Goal: Contribute content: Add original content to the website for others to see

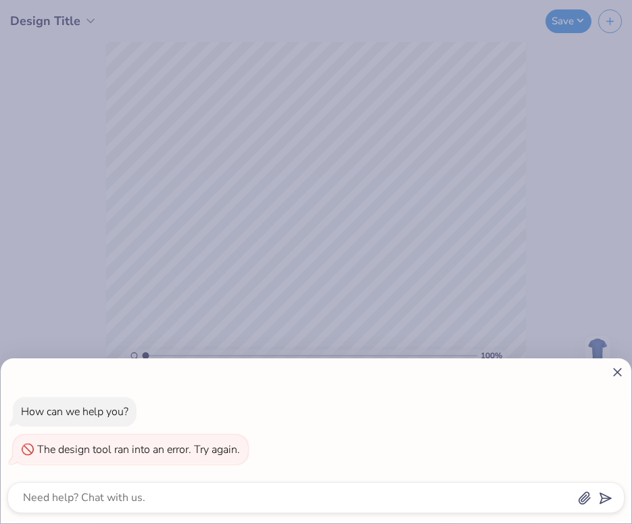
click at [164, 232] on div "How can we help you? The design tool ran into an error. Try again." at bounding box center [316, 262] width 632 height 524
type textarea "x"
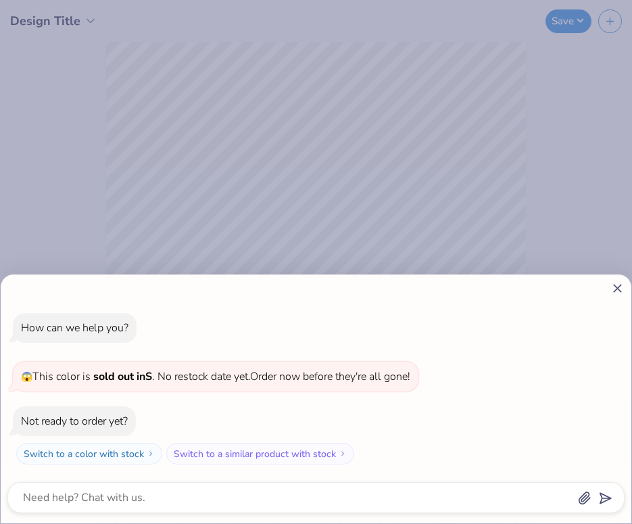
click at [619, 285] on line at bounding box center [617, 288] width 7 height 7
type textarea "x"
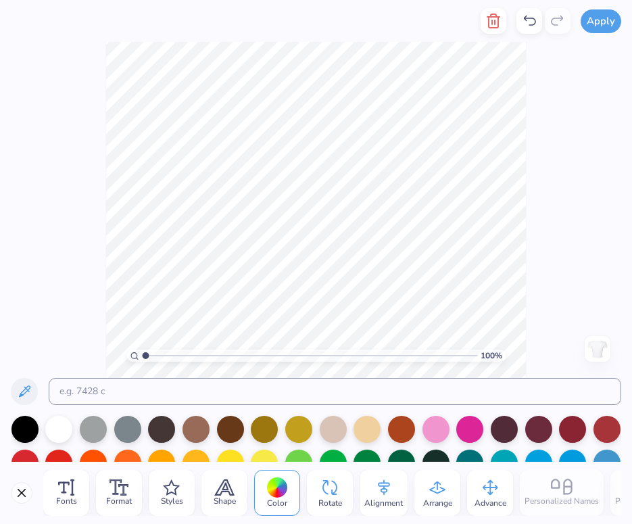
type textarea "chi omega"
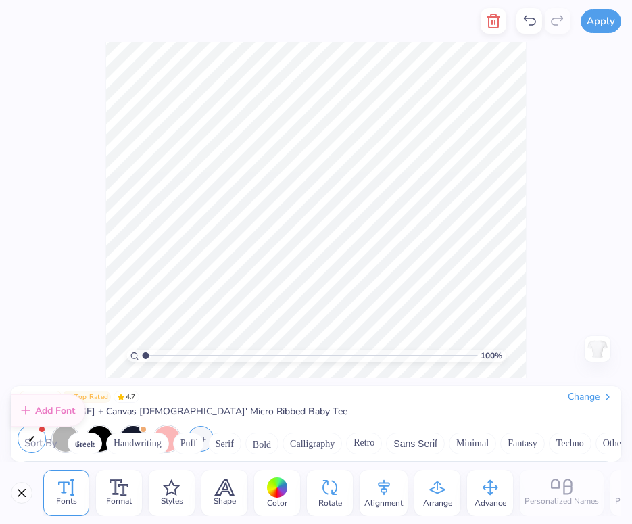
scroll to position [635, 0]
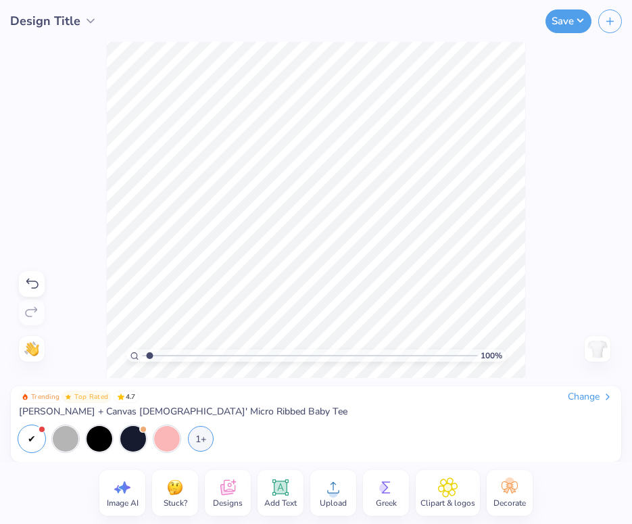
type input "1.12"
type textarea "x"
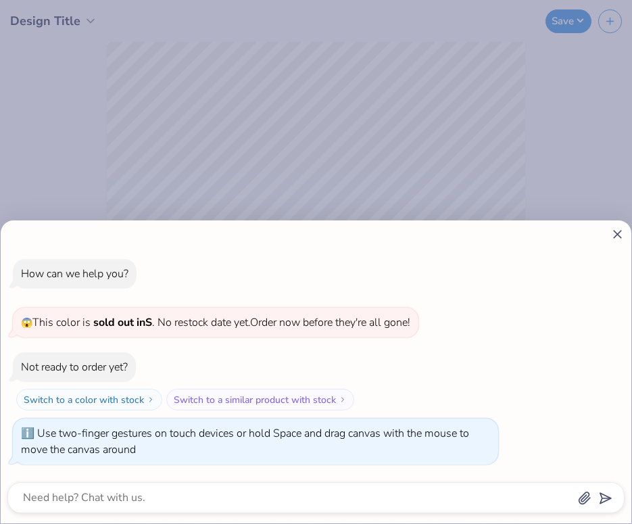
type input "1.16"
click at [151, 354] on input "range" at bounding box center [309, 355] width 335 height 12
click at [618, 234] on line at bounding box center [617, 233] width 7 height 7
type textarea "x"
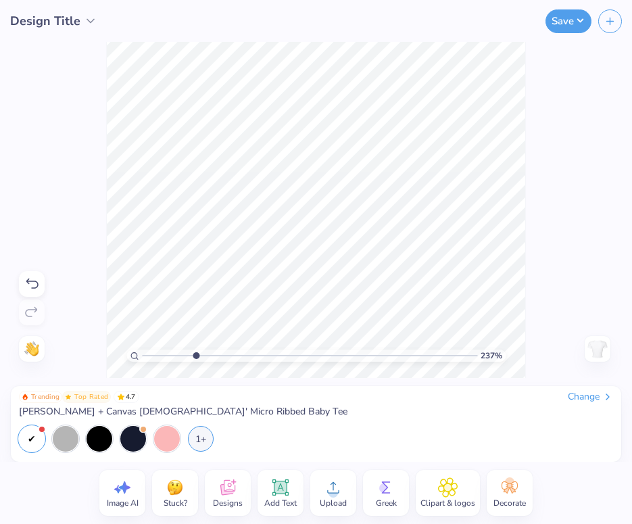
drag, startPoint x: 151, startPoint y: 356, endPoint x: 195, endPoint y: 351, distance: 44.1
click at [195, 351] on input "range" at bounding box center [309, 355] width 335 height 12
drag, startPoint x: 145, startPoint y: 356, endPoint x: 217, endPoint y: 345, distance: 72.6
click at [217, 349] on input "range" at bounding box center [309, 355] width 335 height 12
click at [268, 491] on div "Add Text" at bounding box center [281, 493] width 46 height 46
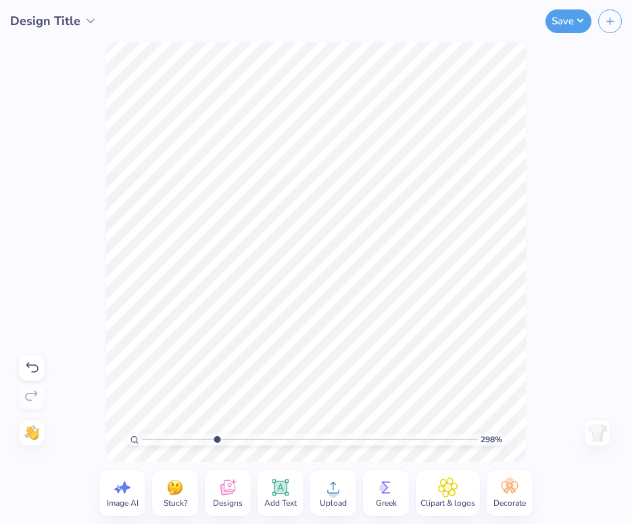
type input "1"
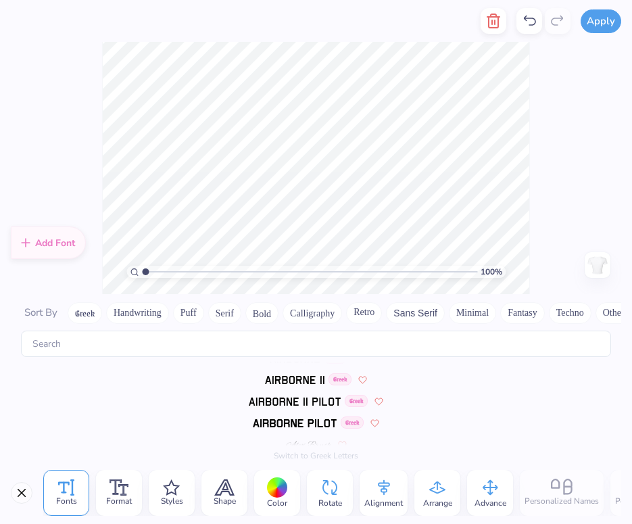
scroll to position [0, 0]
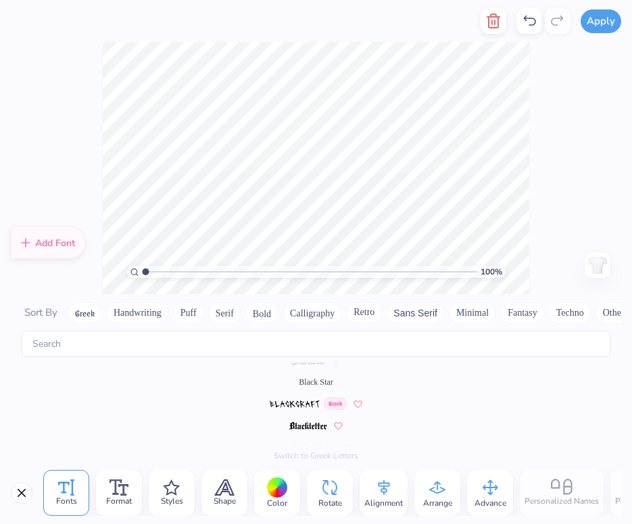
click at [309, 381] on span "Black Star" at bounding box center [316, 382] width 34 height 12
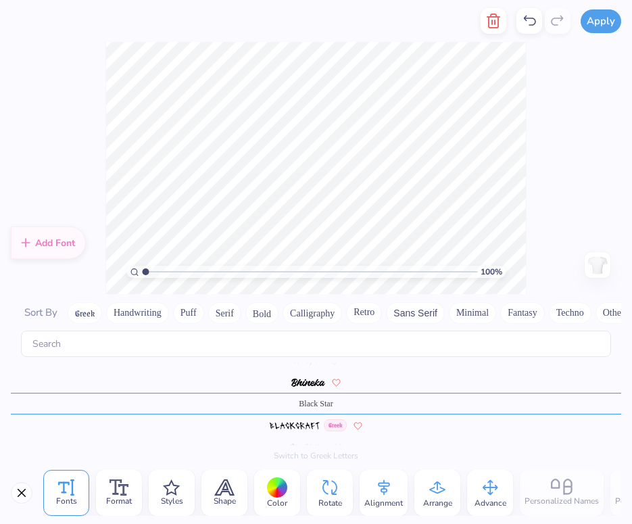
type textarea "Chi Omega"
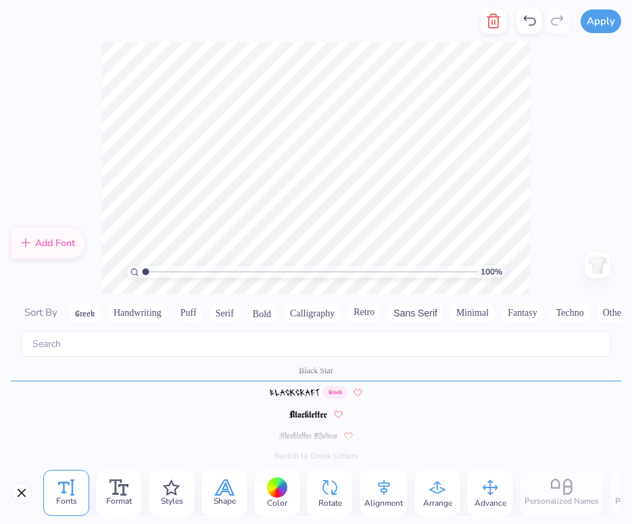
scroll to position [635, 0]
click at [272, 490] on div at bounding box center [277, 487] width 21 height 21
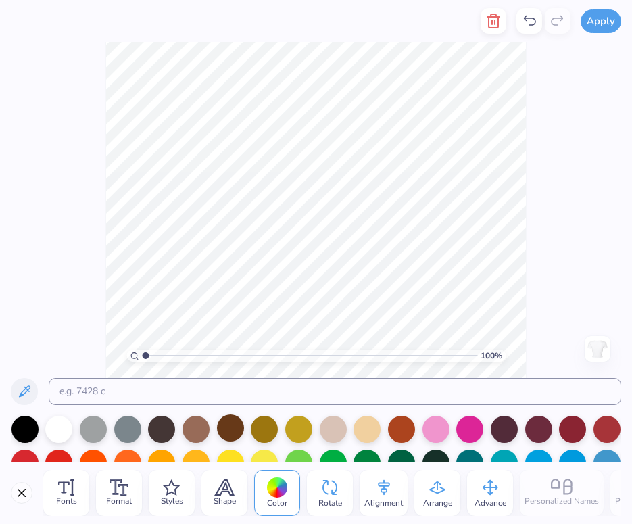
click at [229, 427] on div at bounding box center [230, 427] width 27 height 27
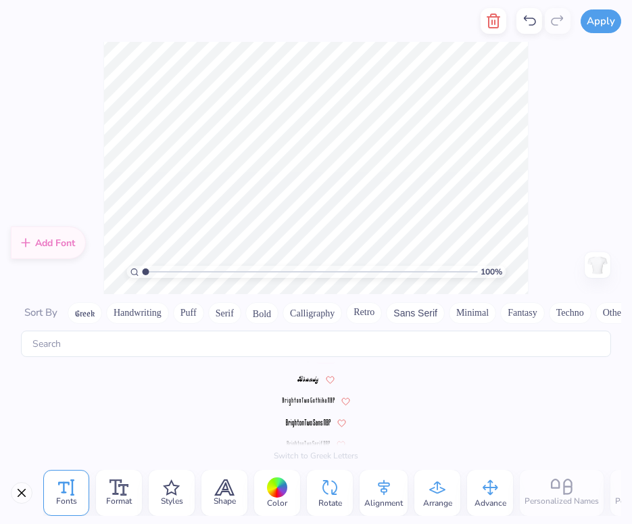
scroll to position [880, 0]
click at [309, 380] on img at bounding box center [308, 383] width 22 height 8
click at [309, 385] on img at bounding box center [294, 383] width 57 height 8
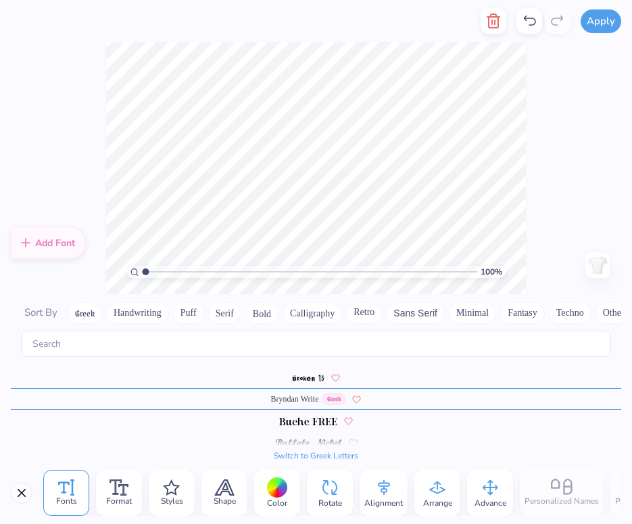
scroll to position [1053, 0]
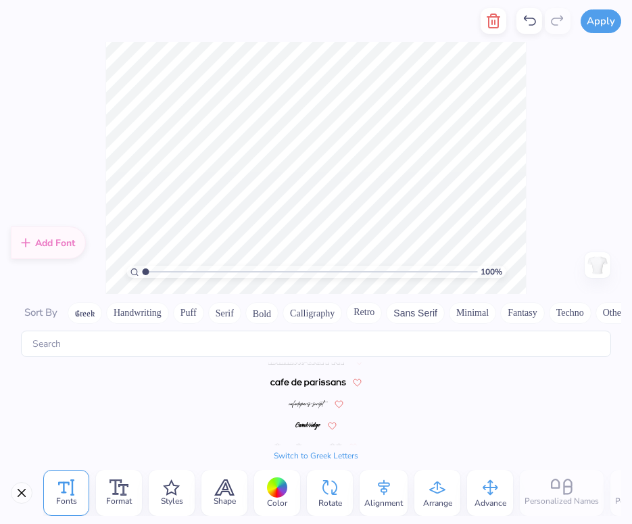
click at [309, 385] on img at bounding box center [308, 383] width 76 height 8
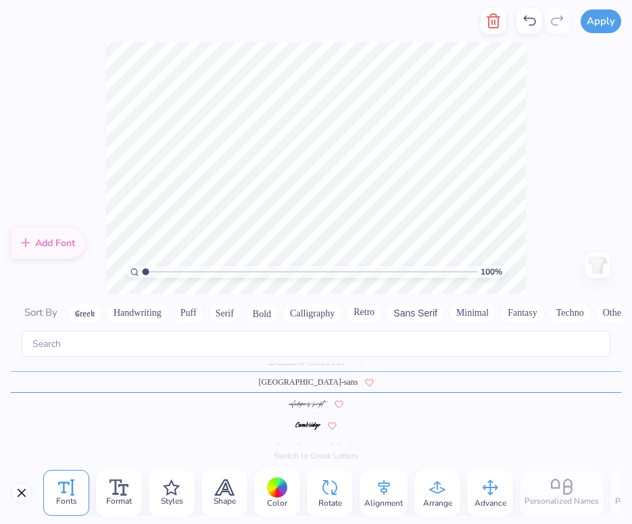
scroll to position [1183, 0]
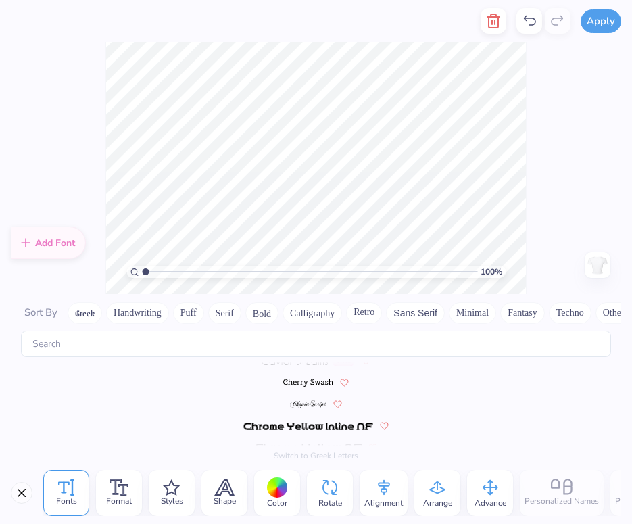
click at [295, 379] on img at bounding box center [308, 383] width 51 height 8
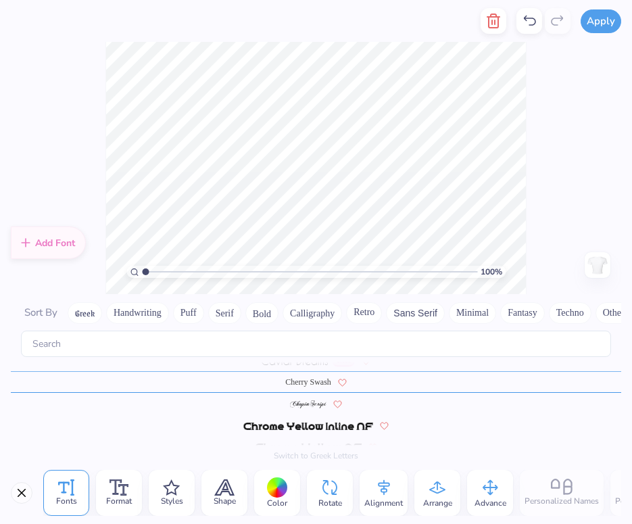
scroll to position [1313, 0]
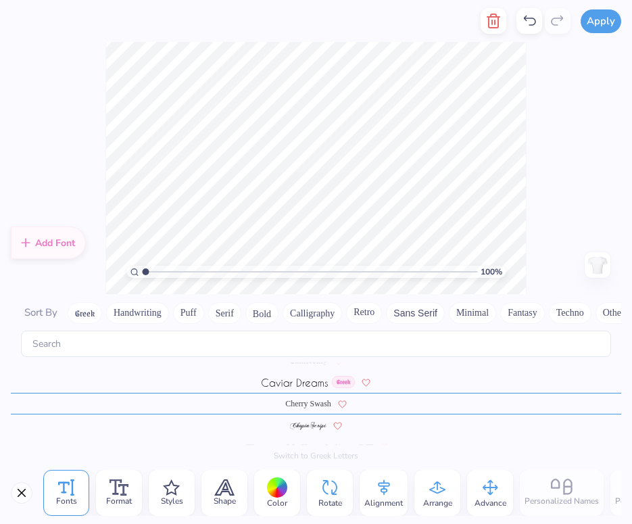
click at [306, 419] on span at bounding box center [308, 425] width 37 height 12
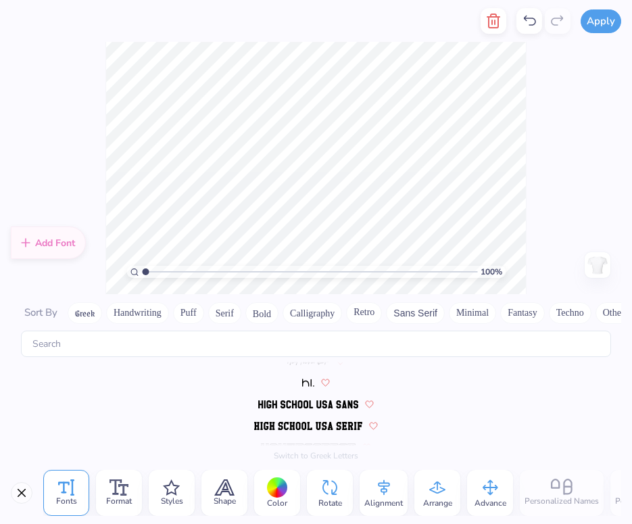
scroll to position [3021, 0]
click at [308, 380] on img at bounding box center [308, 383] width 12 height 8
click at [306, 384] on img at bounding box center [307, 383] width 33 height 8
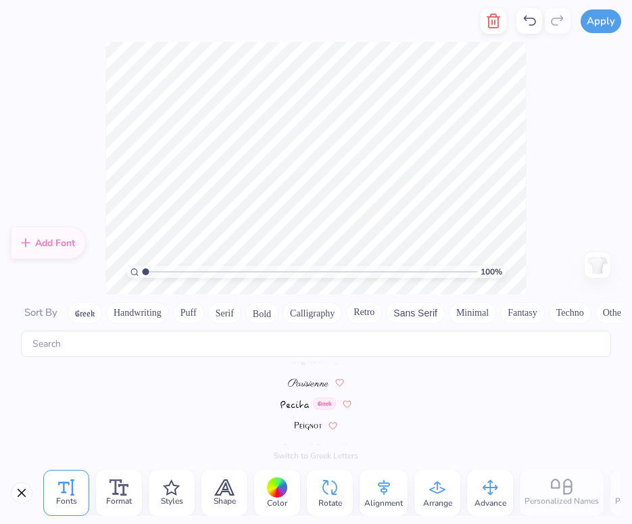
click at [306, 384] on img at bounding box center [308, 383] width 41 height 8
click at [306, 384] on img at bounding box center [308, 383] width 40 height 8
click at [306, 384] on img at bounding box center [307, 383] width 41 height 8
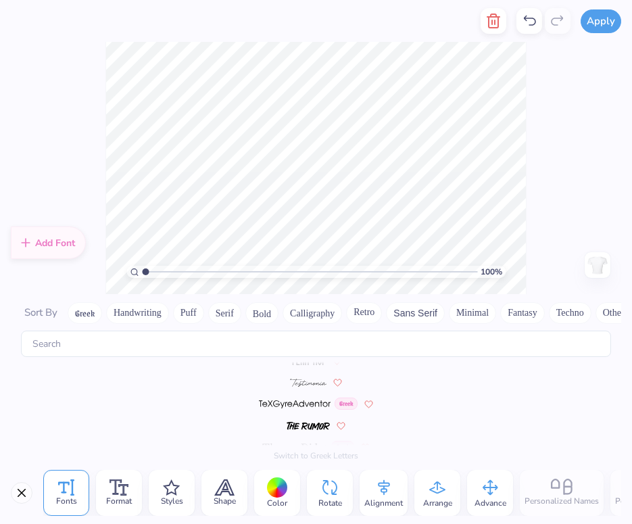
click at [306, 384] on img at bounding box center [308, 383] width 37 height 8
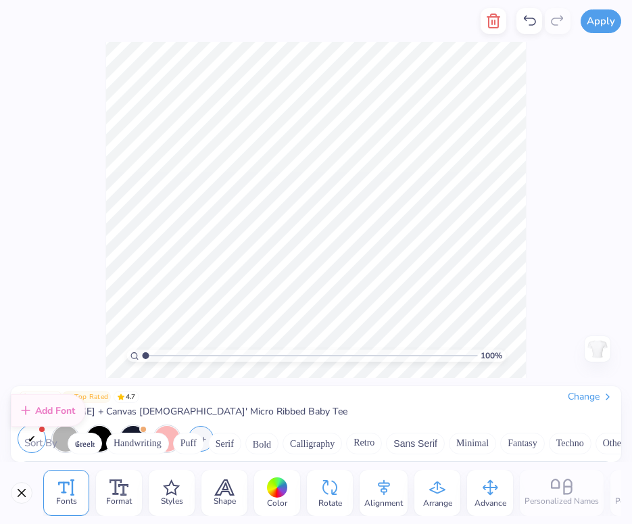
scroll to position [6713, 0]
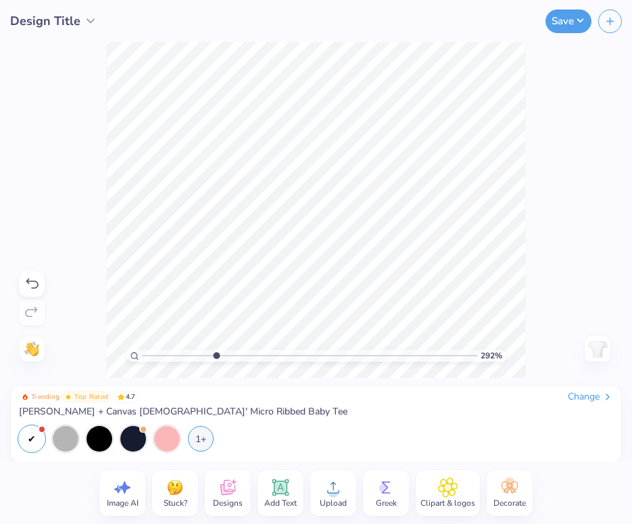
drag, startPoint x: 147, startPoint y: 355, endPoint x: 216, endPoint y: 351, distance: 69.1
type input "2.97"
click at [216, 351] on input "range" at bounding box center [309, 355] width 335 height 12
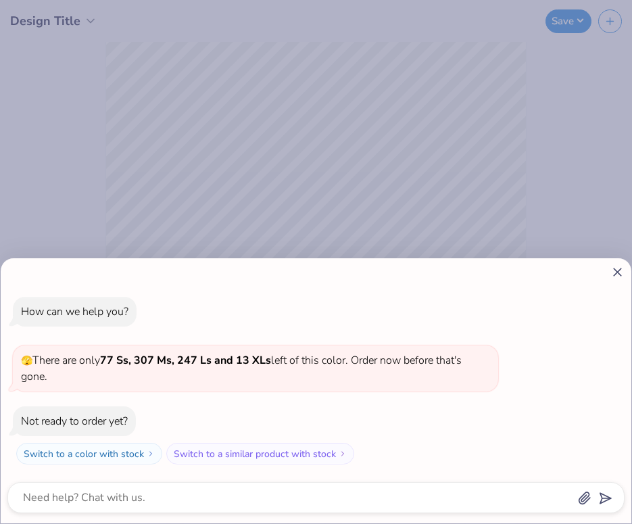
click at [614, 270] on icon at bounding box center [617, 272] width 14 height 14
type textarea "x"
